Goal: Find specific page/section

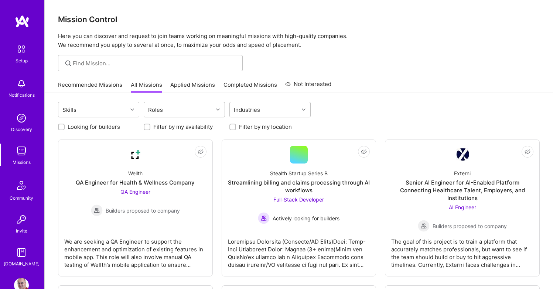
click at [204, 105] on div "Roles" at bounding box center [178, 109] width 69 height 15
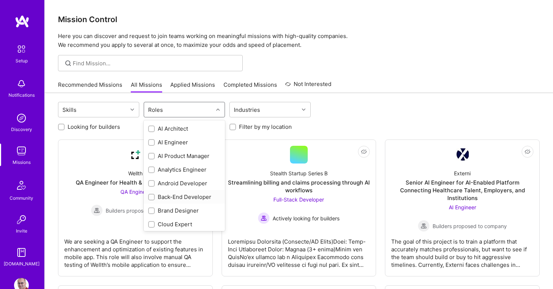
click at [183, 196] on div "Back-End Developer" at bounding box center [184, 197] width 72 height 8
checkbox input "true"
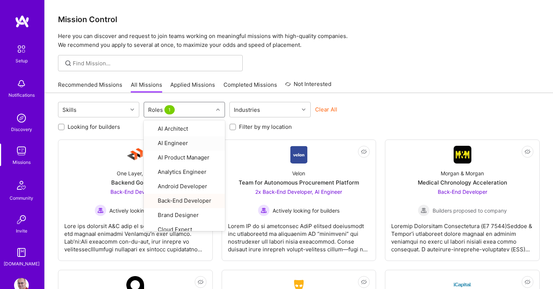
click at [111, 127] on label "Looking for builders" at bounding box center [94, 127] width 52 height 8
click at [65, 127] on input "Looking for builders" at bounding box center [61, 127] width 5 height 5
checkbox input "true"
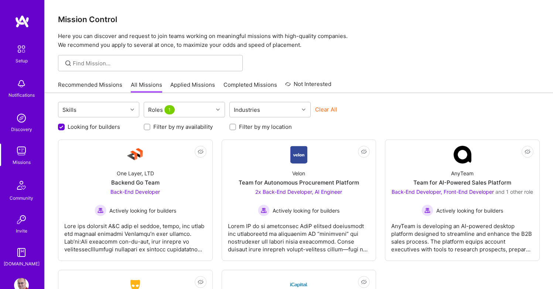
click at [112, 85] on link "Recommended Missions" at bounding box center [90, 87] width 64 height 12
